Goal: Complete application form

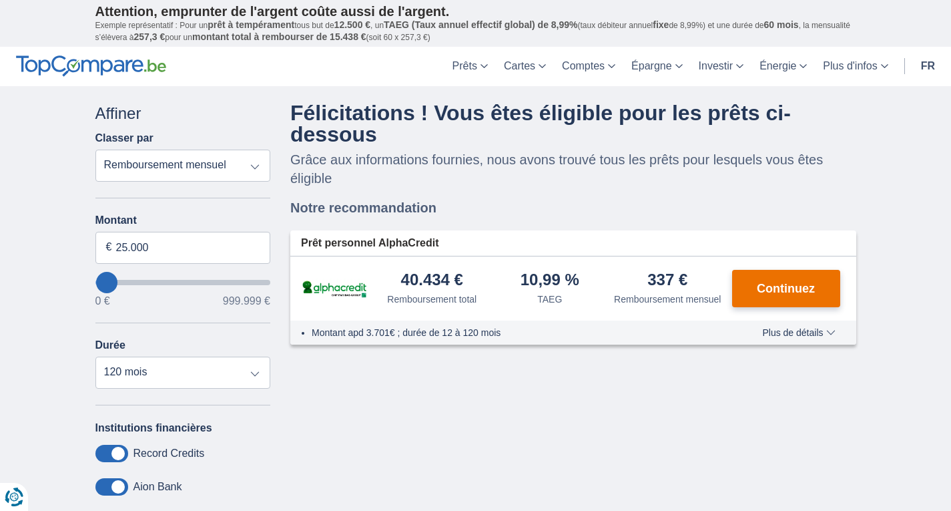
click at [806, 302] on button "Continuez" at bounding box center [786, 288] width 108 height 37
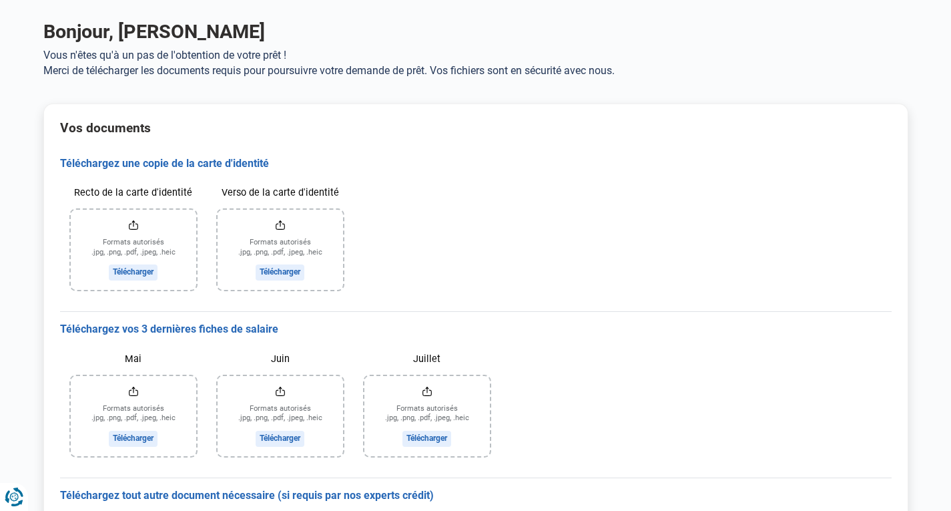
scroll to position [51, 0]
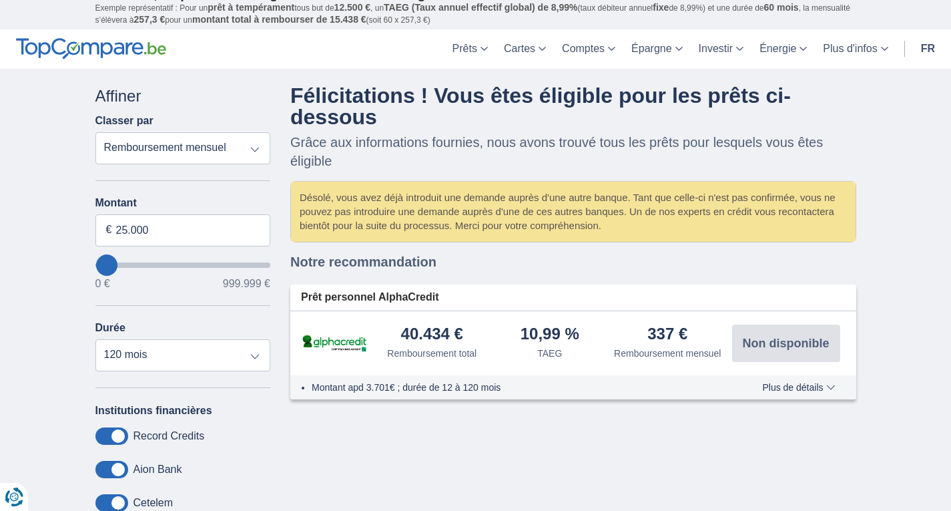
scroll to position [17, 0]
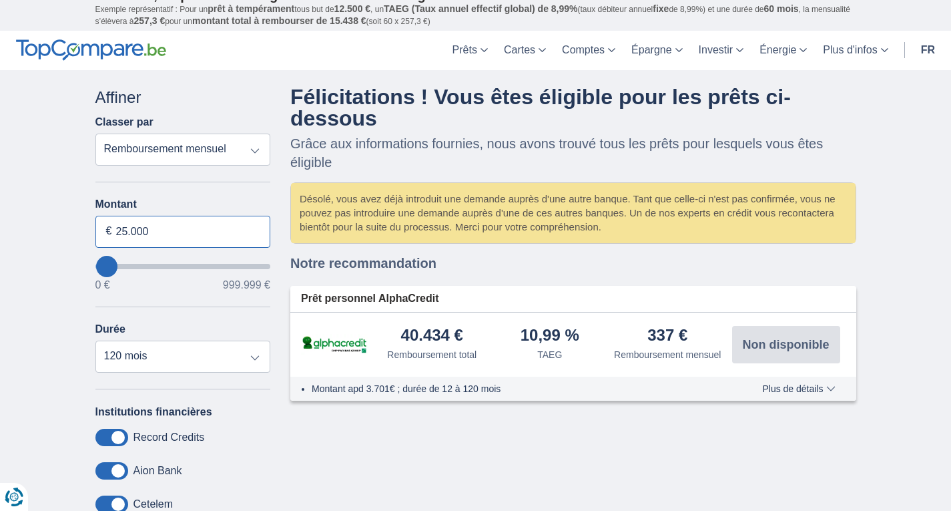
click at [174, 224] on input "25.000" at bounding box center [183, 232] width 176 height 32
type input "2"
type input "30.000"
type input "30000"
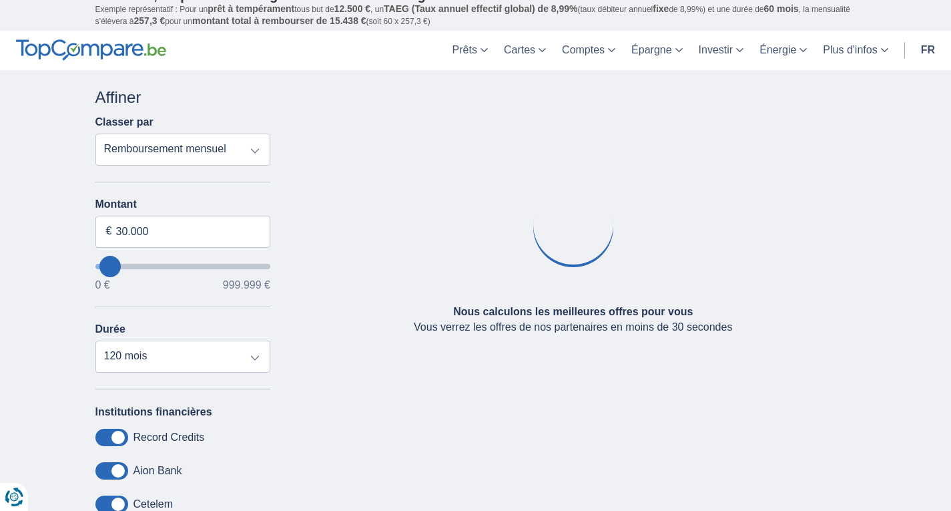
click at [75, 280] on div "× widget.non-eligible-application.title widget.non-eligible-application.text no…" at bounding box center [475, 370] width 951 height 600
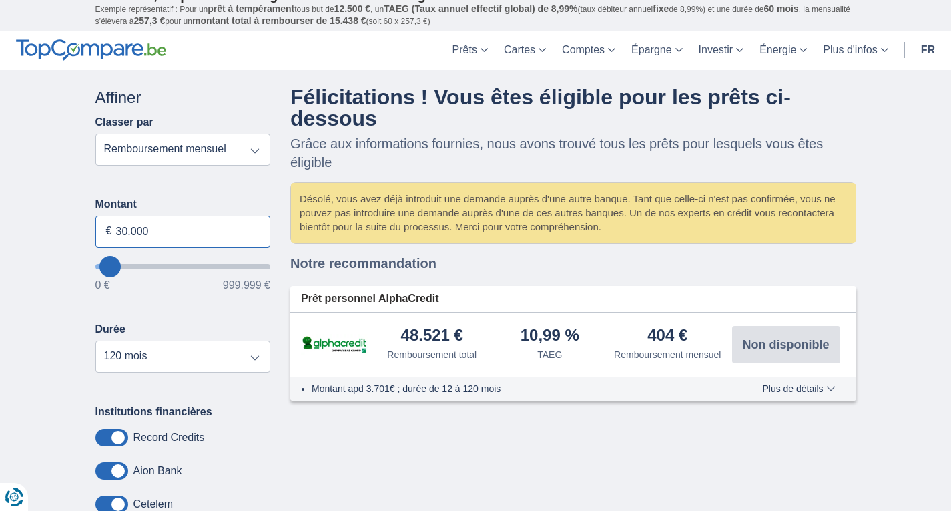
click at [189, 238] on input "30.000" at bounding box center [183, 232] width 176 height 32
type input "25.000"
type input "25000"
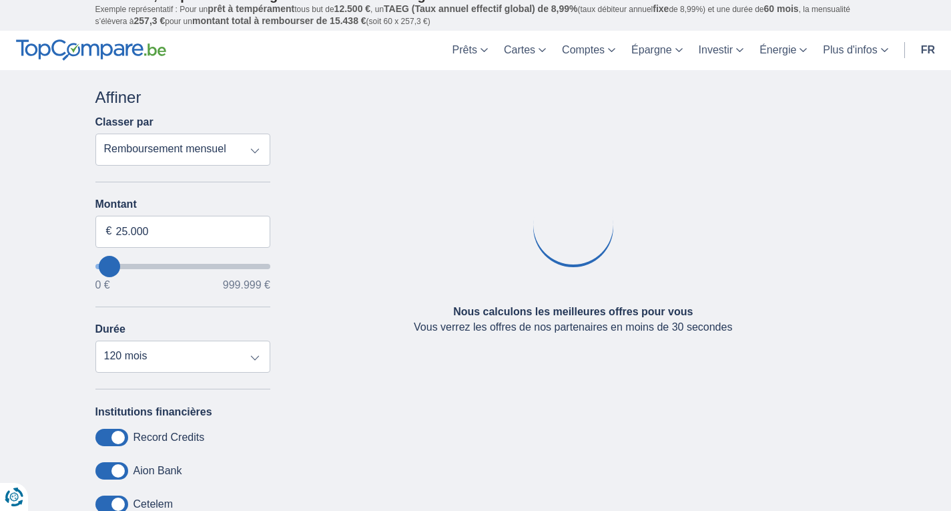
click at [37, 250] on div "× widget.non-eligible-application.title widget.non-eligible-application.text no…" at bounding box center [475, 370] width 951 height 600
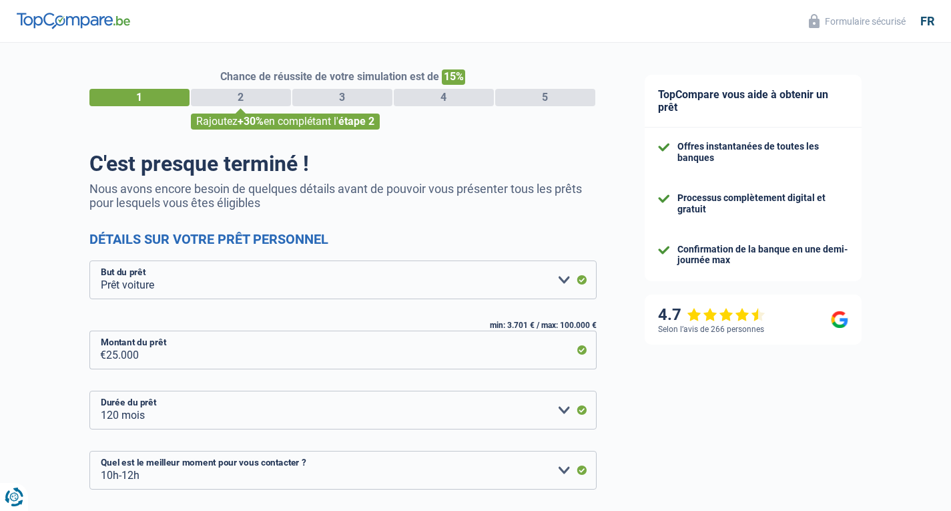
select select "car"
select select "120"
select select "10-12"
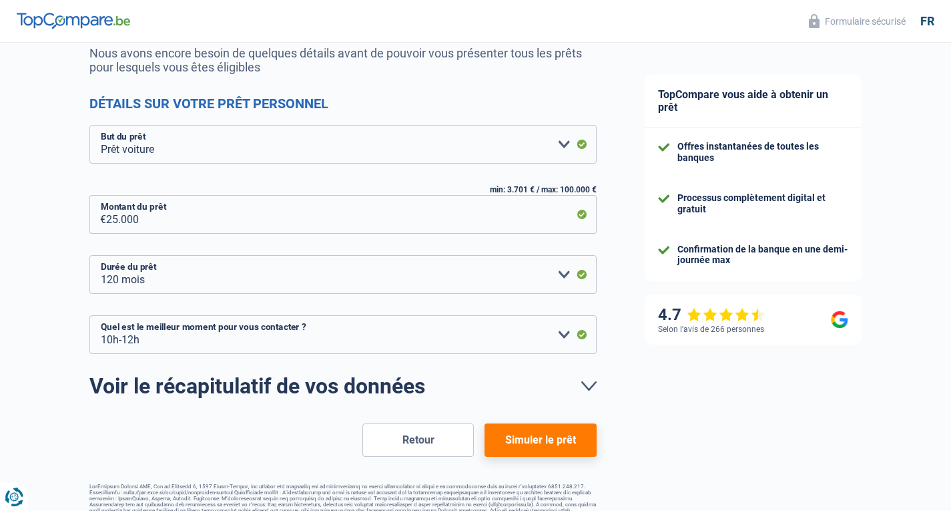
scroll to position [157, 0]
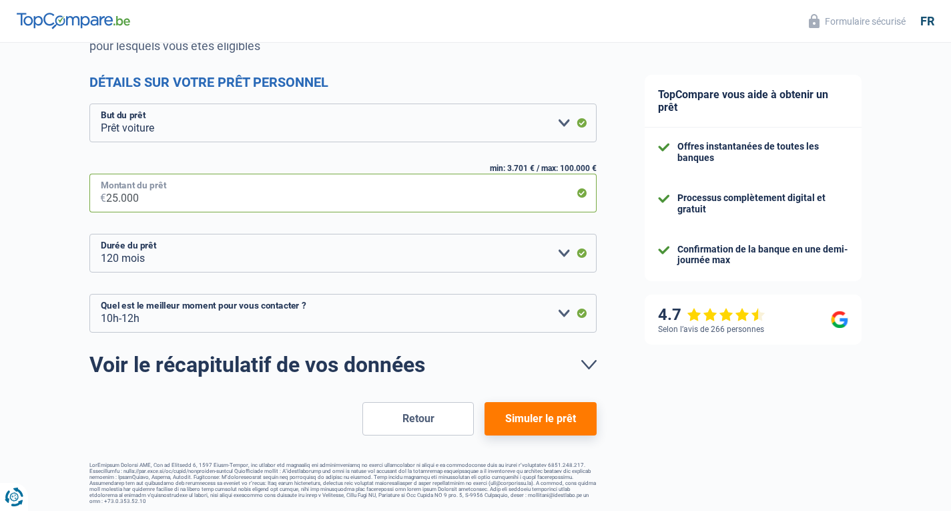
click at [259, 186] on input "25.000" at bounding box center [351, 193] width 491 height 39
click at [520, 408] on button "Simuler le prêt" at bounding box center [540, 418] width 111 height 33
click at [322, 202] on input "25.000" at bounding box center [351, 193] width 491 height 39
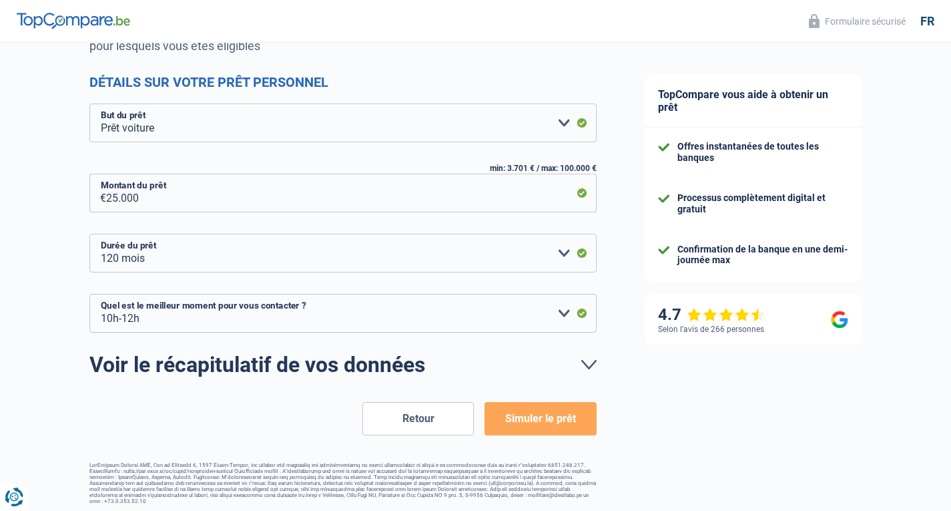
click at [7, 256] on div "Chance de réussite de votre simulation est de 90% 1 2 3 4 5 Vous y êtes presque…" at bounding box center [310, 195] width 621 height 629
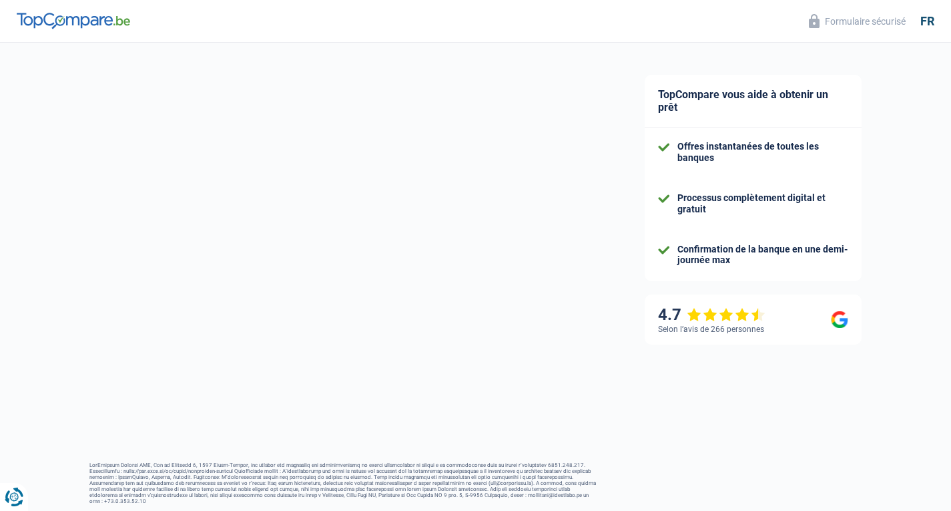
select select "32"
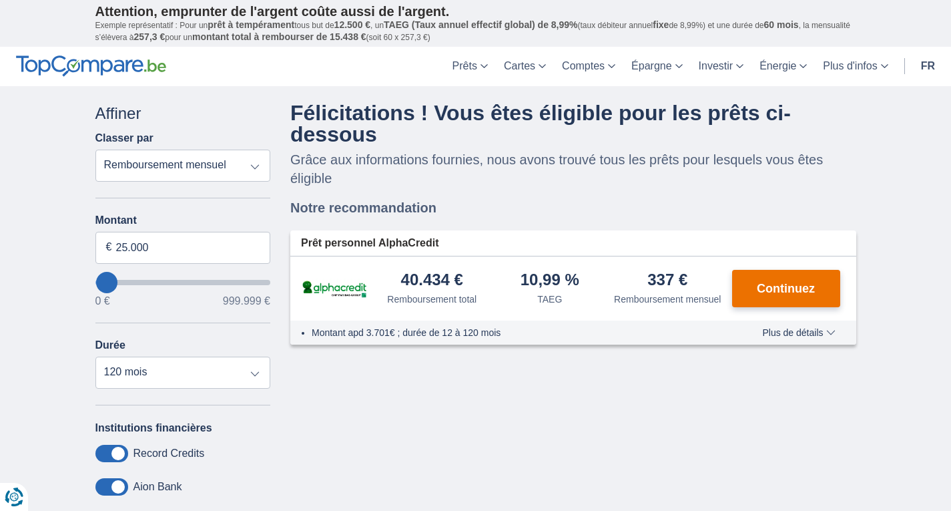
click at [794, 285] on span "Continuez" at bounding box center [786, 288] width 58 height 12
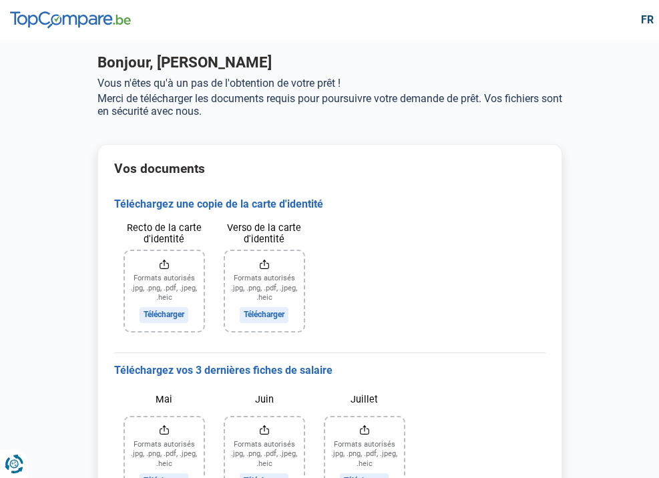
click at [125, 306] on input "Recto de la carte d'identité" at bounding box center [164, 291] width 79 height 80
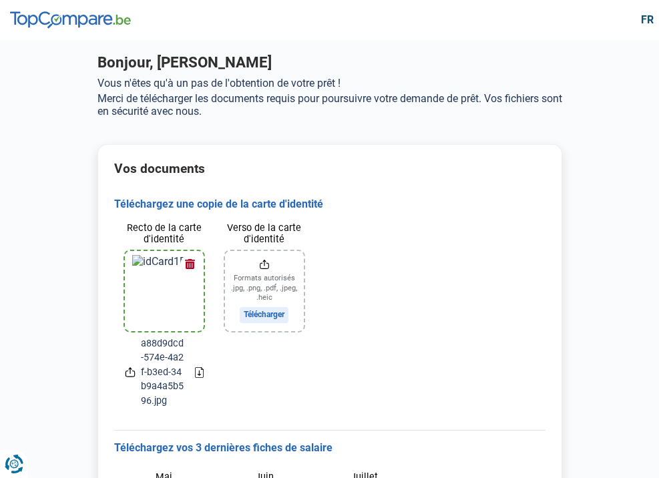
click at [225, 319] on input "Verso de la carte d'identité" at bounding box center [264, 291] width 79 height 80
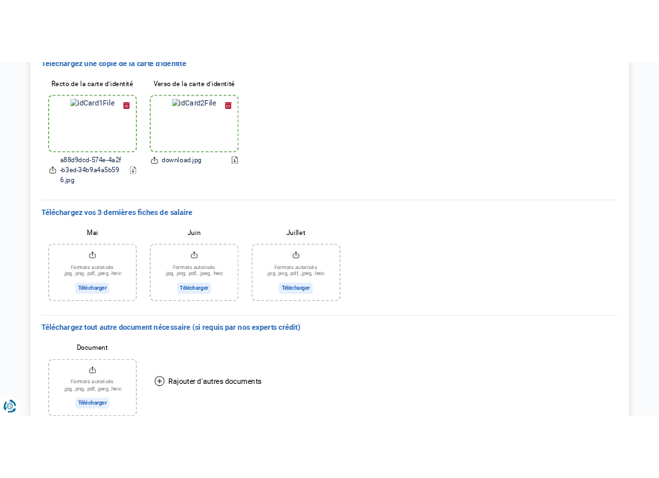
scroll to position [226, 0]
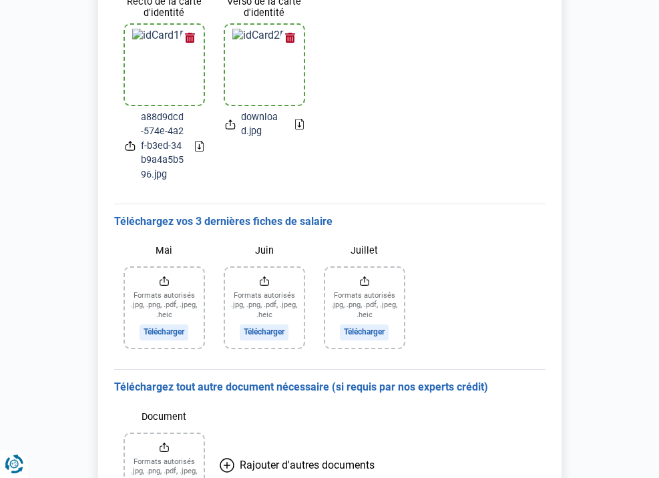
click at [125, 326] on input "Mai" at bounding box center [164, 308] width 79 height 80
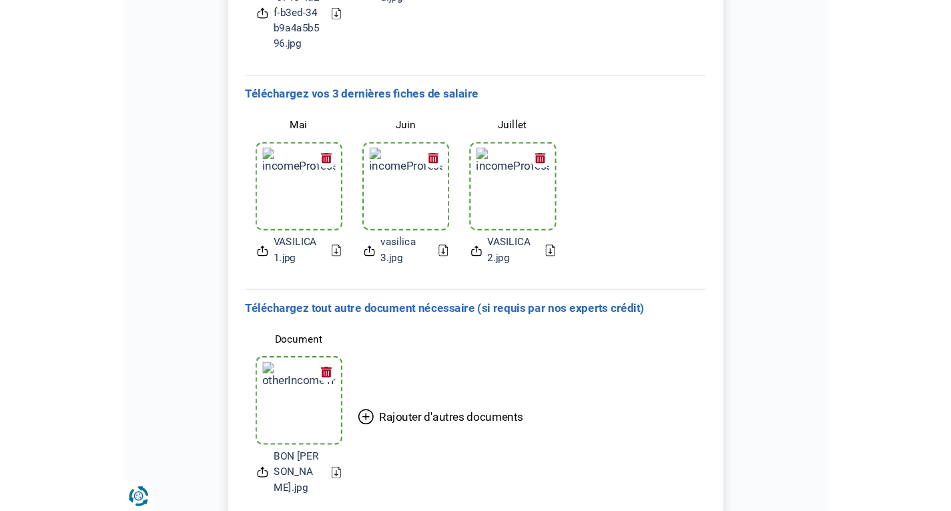
scroll to position [318, 0]
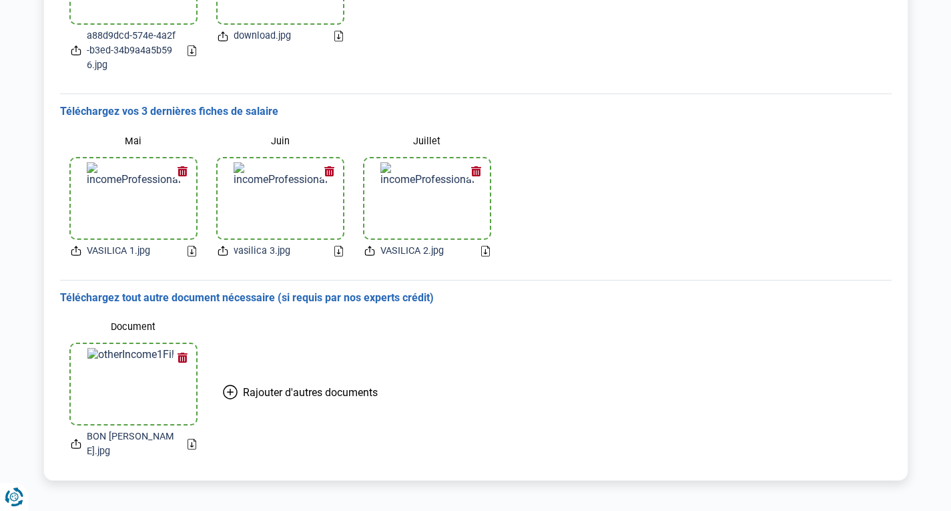
click at [75, 439] on icon at bounding box center [76, 442] width 3 height 6
click at [716, 341] on div "Document BON [PERSON_NAME].jpg Rajouter d'autres documents" at bounding box center [476, 386] width 832 height 164
click at [293, 390] on span "Rajouter d'autres documents" at bounding box center [310, 392] width 135 height 13
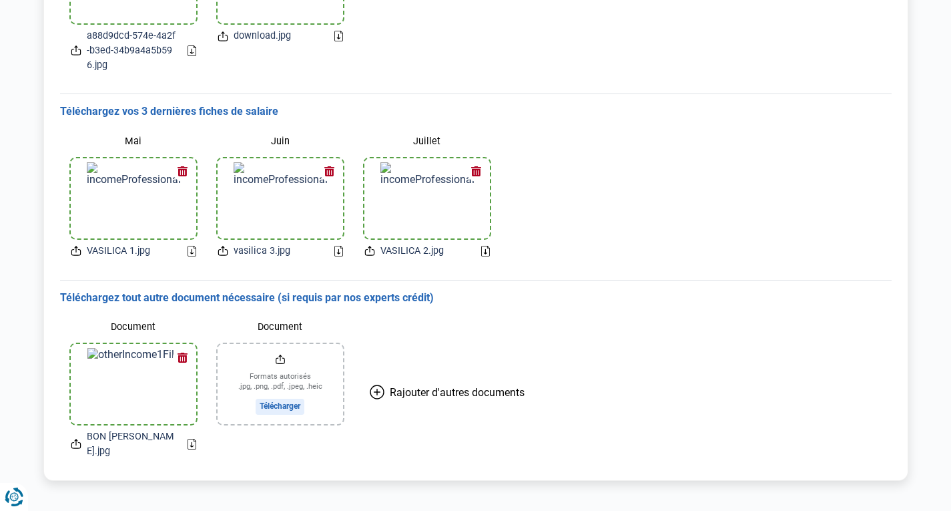
click at [298, 389] on input "Document" at bounding box center [280, 384] width 125 height 80
click at [166, 323] on label "Document" at bounding box center [133, 326] width 125 height 23
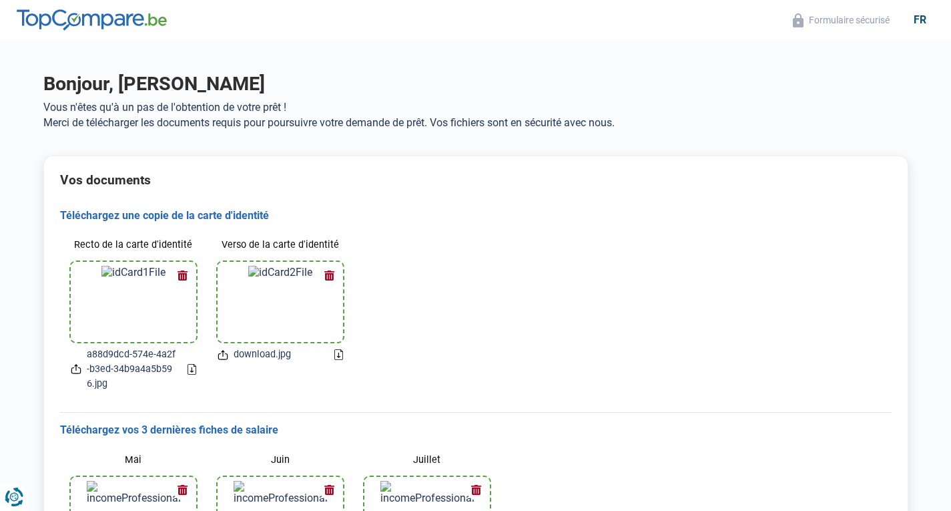
click at [210, 105] on p "Vous n'êtes qu'à un pas de l'obtention de votre prêt !" at bounding box center [475, 107] width 865 height 13
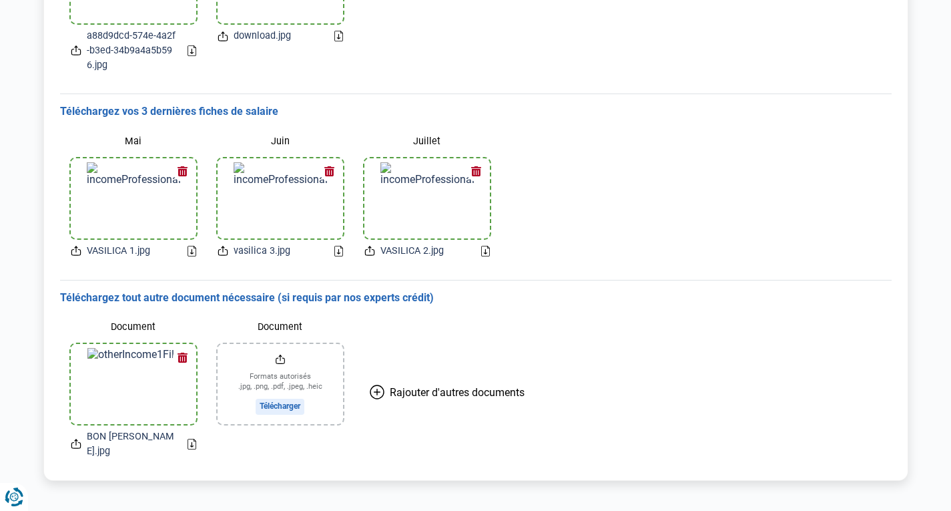
click at [745, 302] on h3 "Téléchargez tout autre document nécessaire (si requis par nos experts crédit)" at bounding box center [476, 298] width 832 height 14
click at [293, 364] on input "Document" at bounding box center [280, 384] width 125 height 80
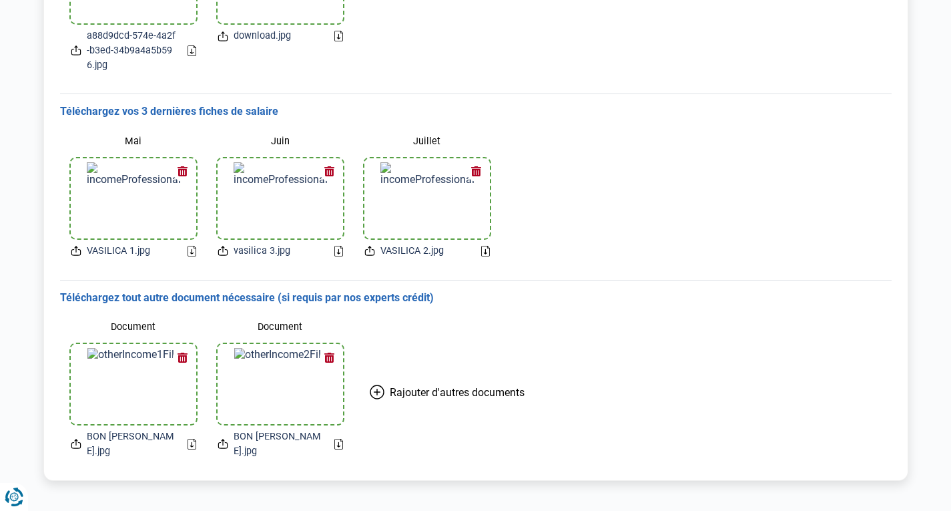
click at [366, 250] on icon at bounding box center [369, 253] width 9 height 6
click at [329, 358] on button "button" at bounding box center [330, 357] width 20 height 20
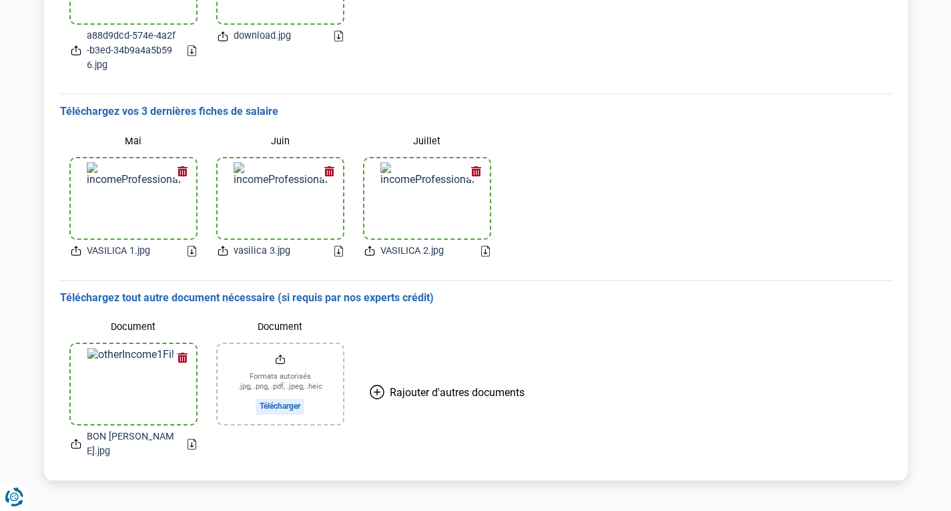
click at [268, 332] on label "Document" at bounding box center [280, 326] width 125 height 23
click at [268, 344] on input "Document" at bounding box center [280, 384] width 125 height 80
click at [297, 384] on input "Document" at bounding box center [280, 384] width 125 height 80
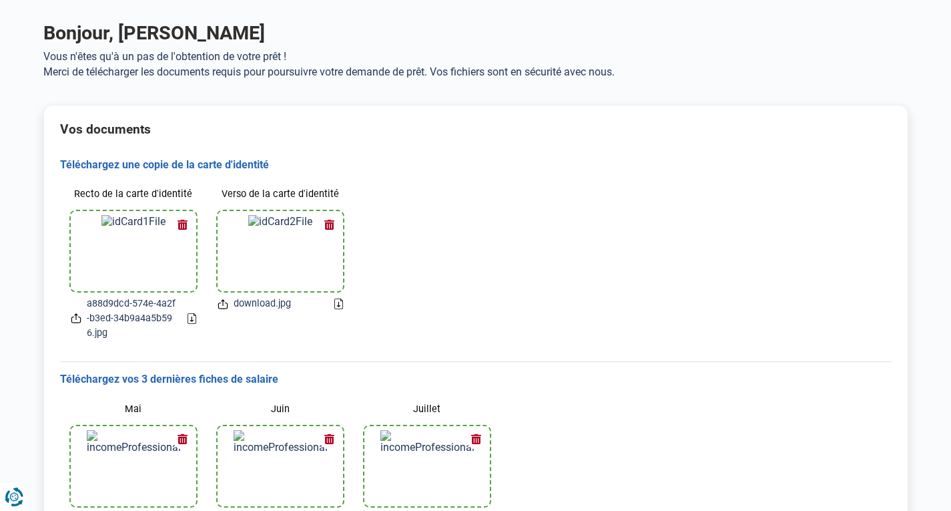
scroll to position [0, 0]
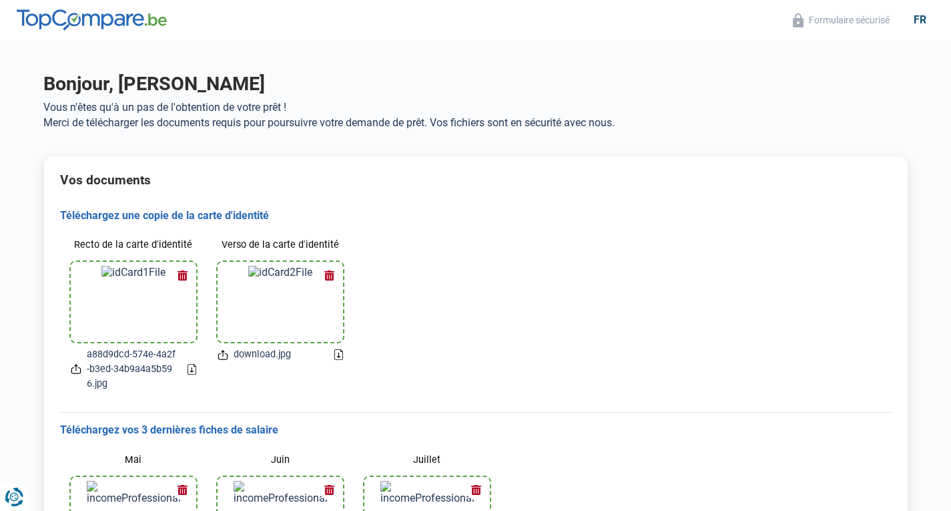
click at [654, 95] on h1 "Bonjour, [PERSON_NAME]" at bounding box center [475, 83] width 865 height 23
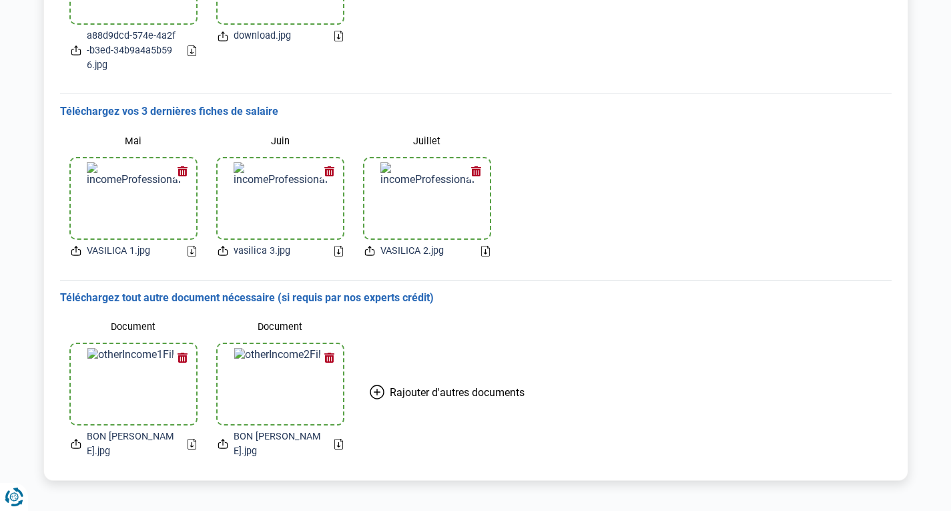
click at [924, 489] on main "Bonjour, [PERSON_NAME] Vous n'êtes qu'à un pas de l'obtention de votre prêt ! M…" at bounding box center [475, 117] width 951 height 791
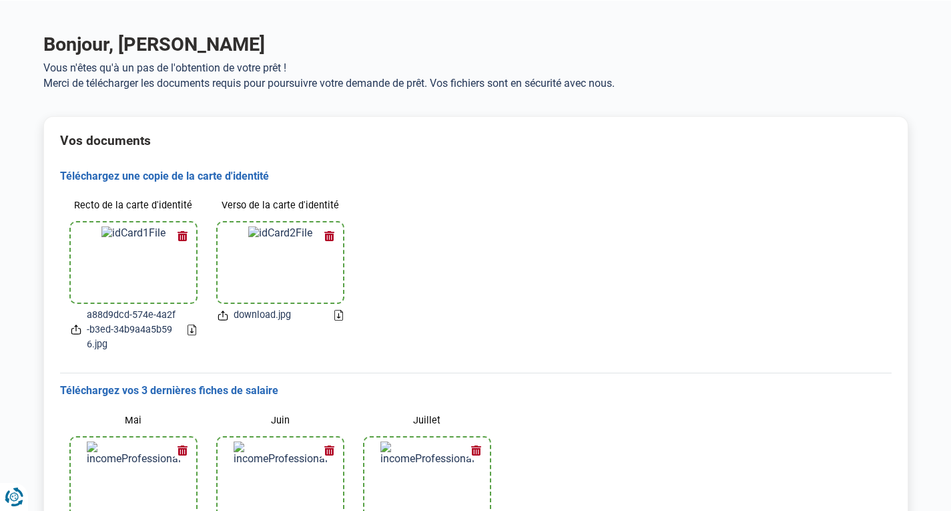
scroll to position [0, 0]
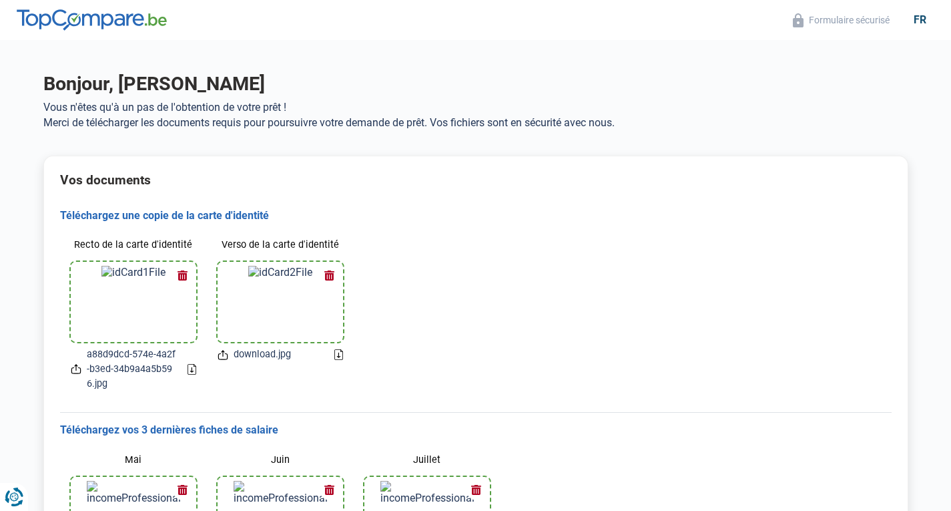
click at [530, 278] on div "Recto de la carte d'identité a88d9dcd-574e-4a2f-b3ed-34b9a4a5b596.jpg Verso de …" at bounding box center [476, 311] width 832 height 179
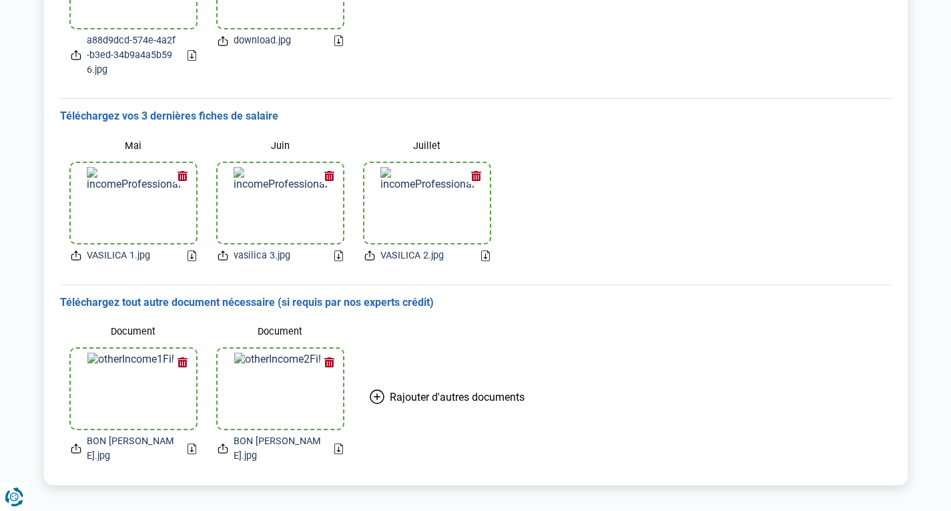
scroll to position [318, 0]
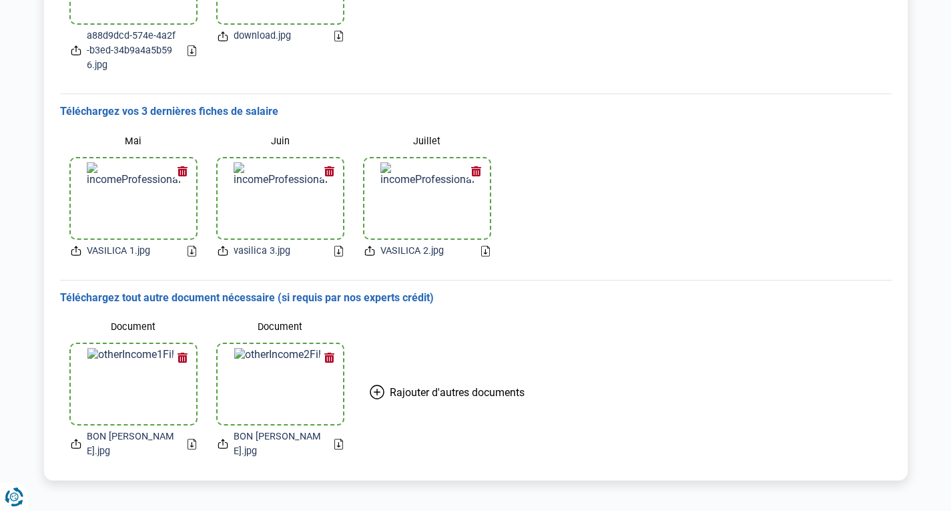
drag, startPoint x: 675, startPoint y: 228, endPoint x: 366, endPoint y: 292, distance: 316.1
click at [366, 292] on h3 "Téléchargez tout autre document nécessaire (si requis par nos experts crédit)" at bounding box center [476, 298] width 832 height 14
